Goal: Information Seeking & Learning: Learn about a topic

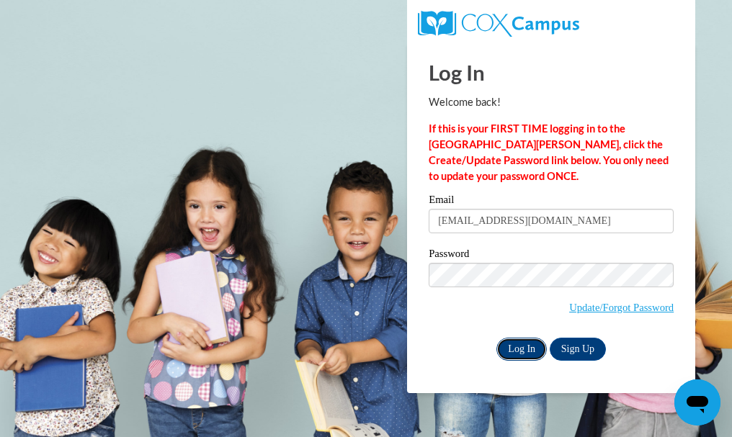
click at [523, 349] on input "Log In" at bounding box center [522, 349] width 50 height 23
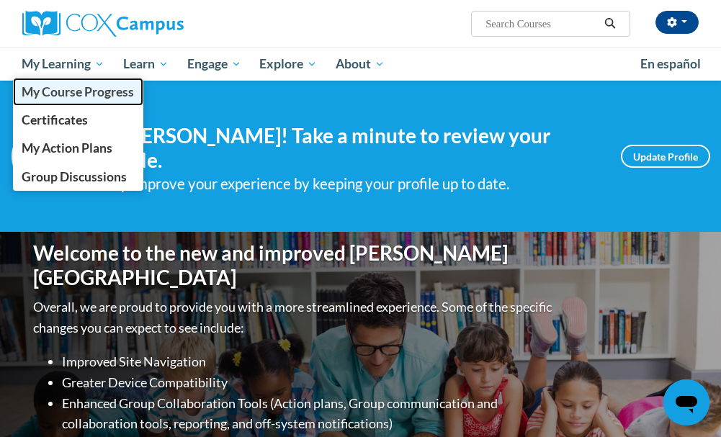
click at [77, 86] on span "My Course Progress" at bounding box center [78, 91] width 112 height 15
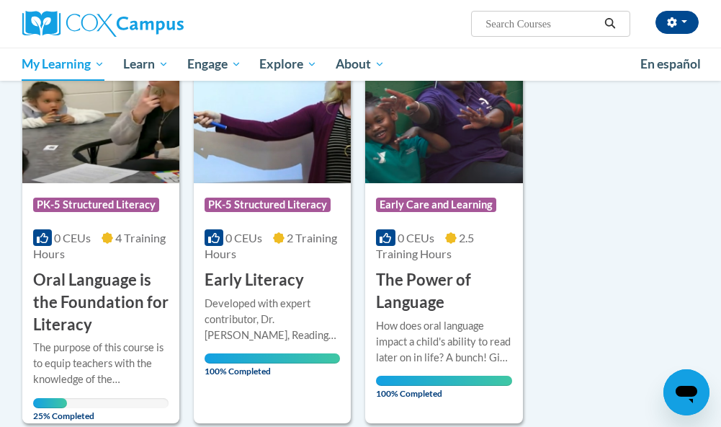
scroll to position [192, 0]
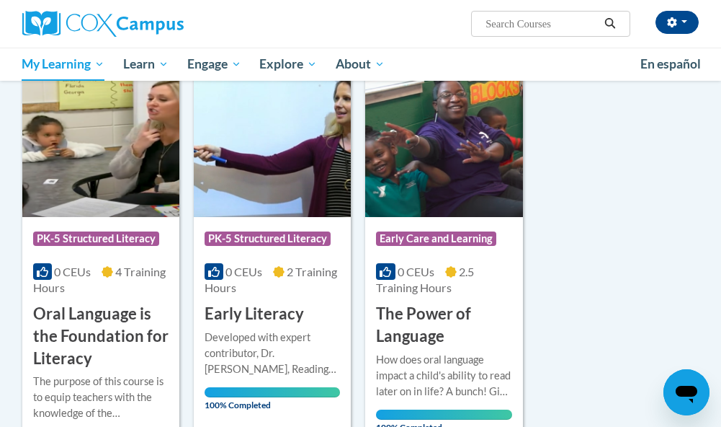
click at [128, 181] on img at bounding box center [100, 143] width 157 height 147
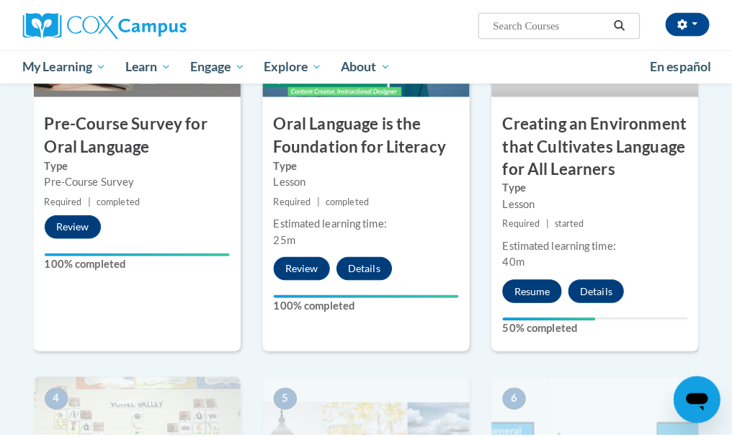
scroll to position [461, 0]
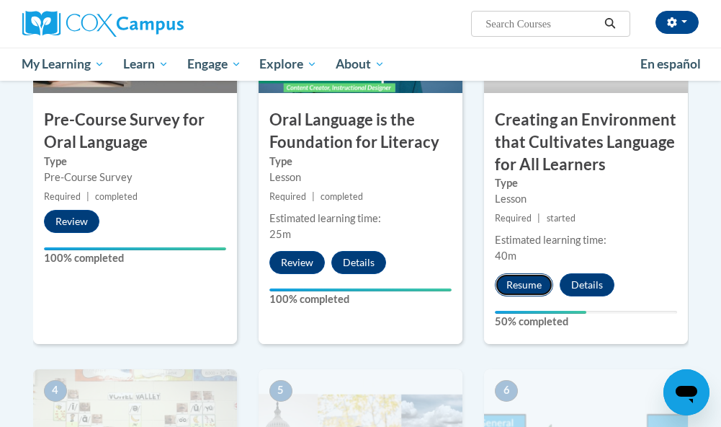
click at [536, 288] on button "Resume" at bounding box center [524, 284] width 58 height 23
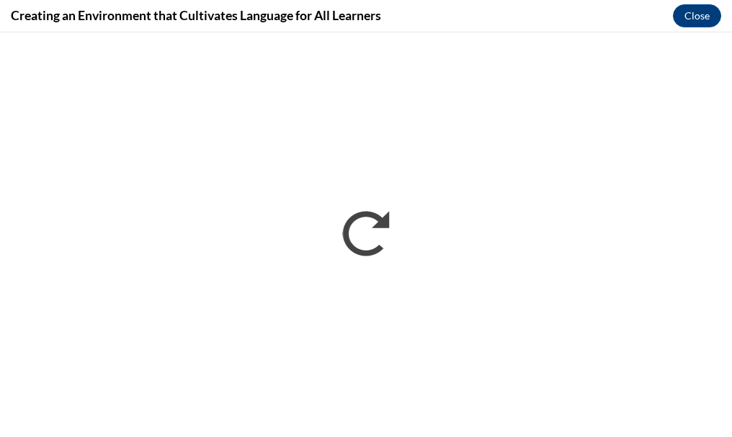
scroll to position [0, 0]
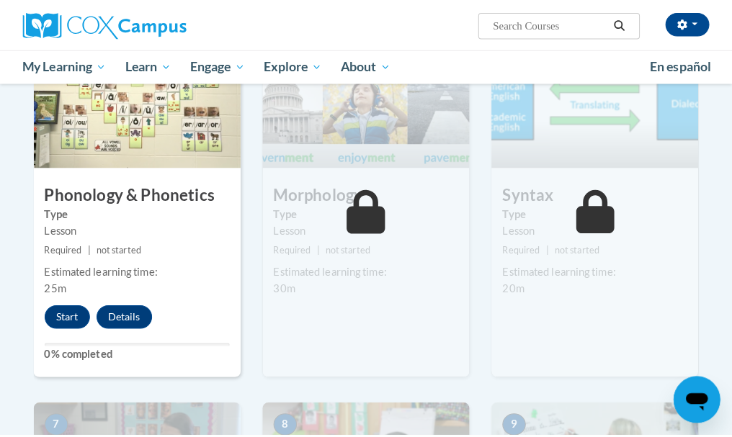
scroll to position [811, 0]
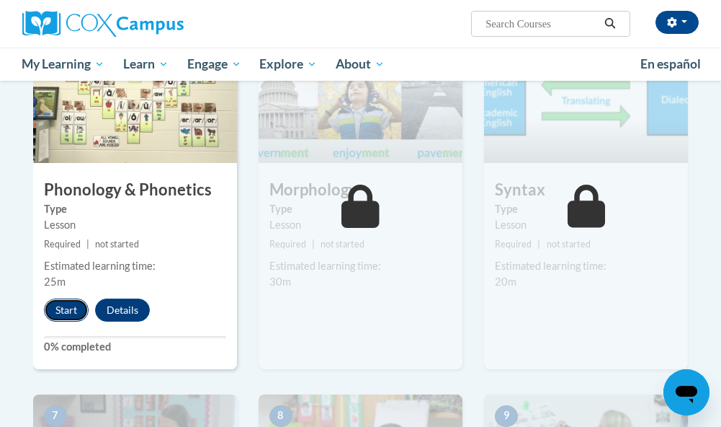
drag, startPoint x: 74, startPoint y: 303, endPoint x: 56, endPoint y: 303, distance: 17.3
click at [56, 303] on button "Start" at bounding box center [66, 309] width 45 height 23
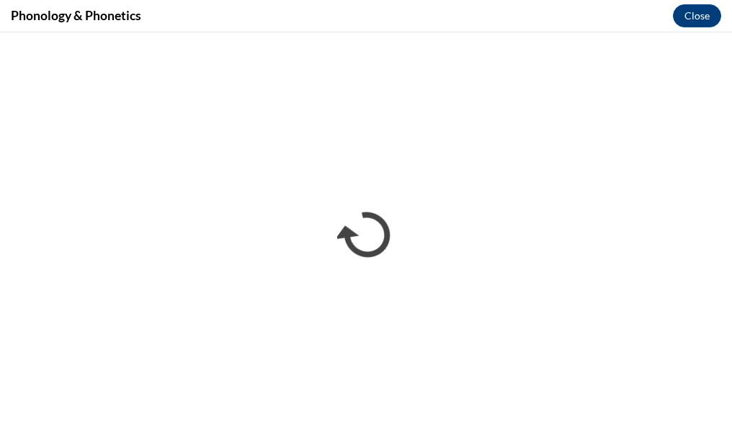
scroll to position [0, 0]
